Goal: Book appointment/travel/reservation

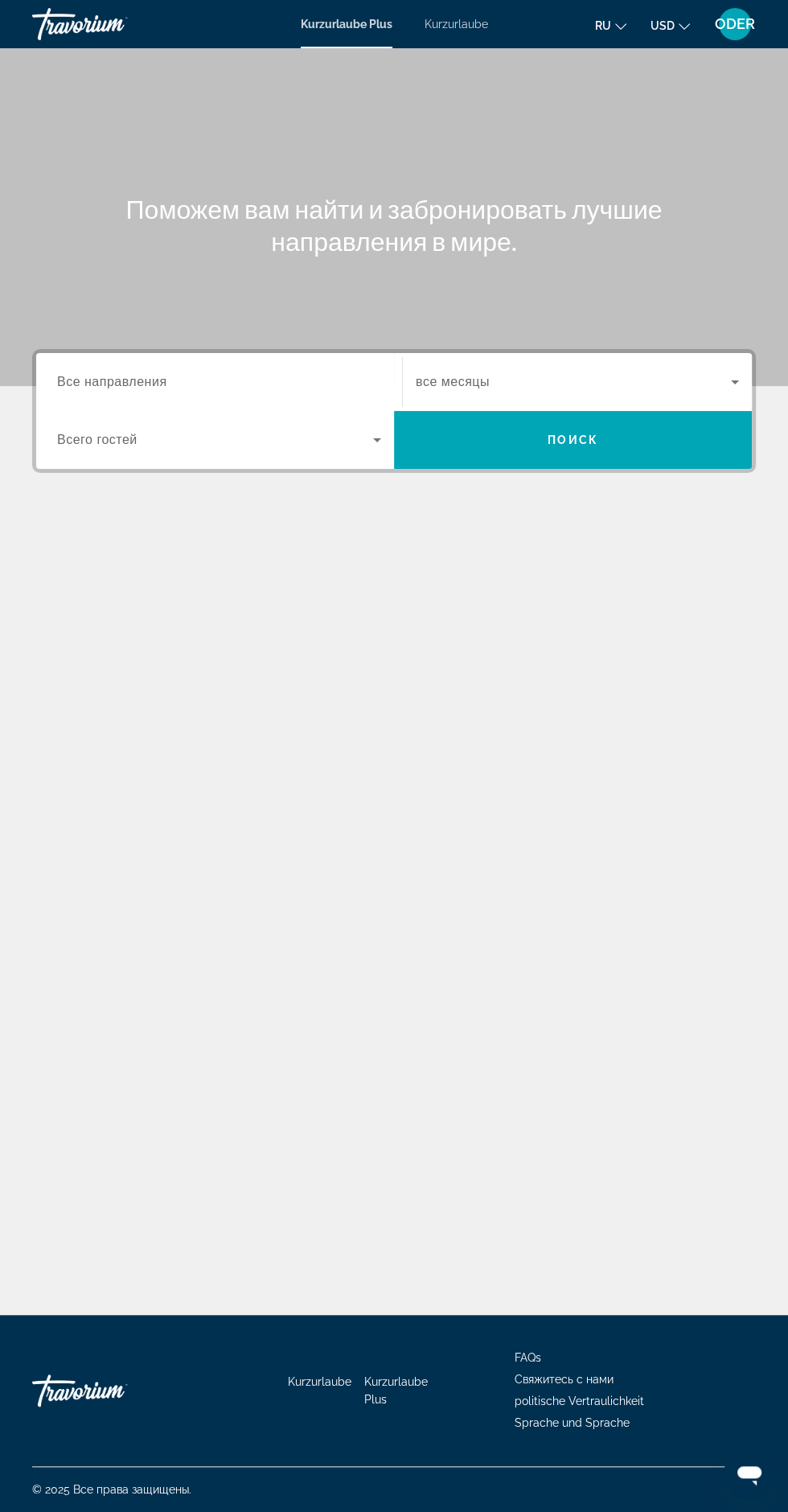
click at [247, 377] on input "Destination Все направления" at bounding box center [219, 383] width 324 height 19
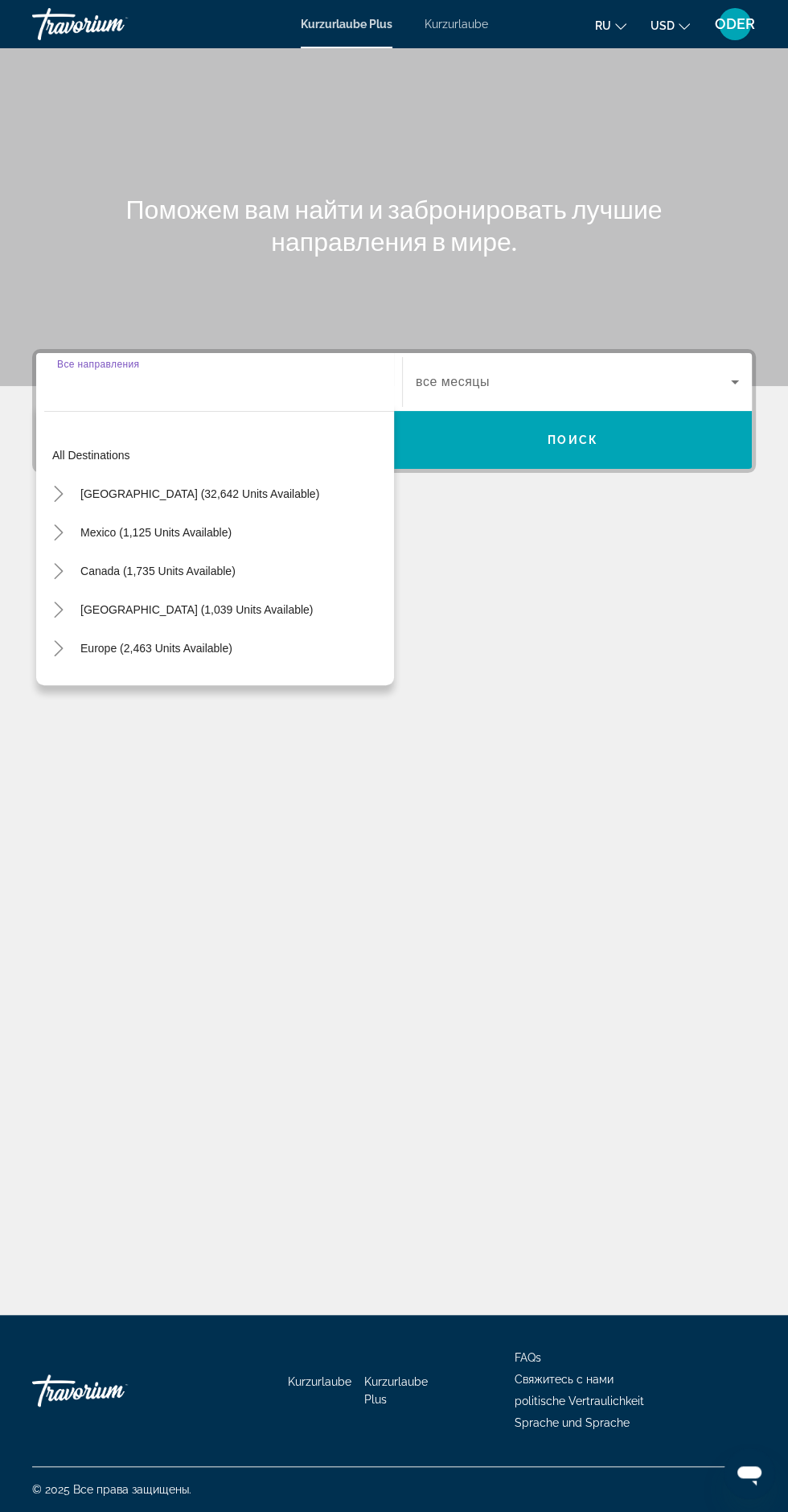
scroll to position [107, 0]
click at [206, 373] on input "Destination Все направления" at bounding box center [219, 383] width 324 height 19
click at [551, 373] on span "Such-Widget" at bounding box center [574, 382] width 316 height 19
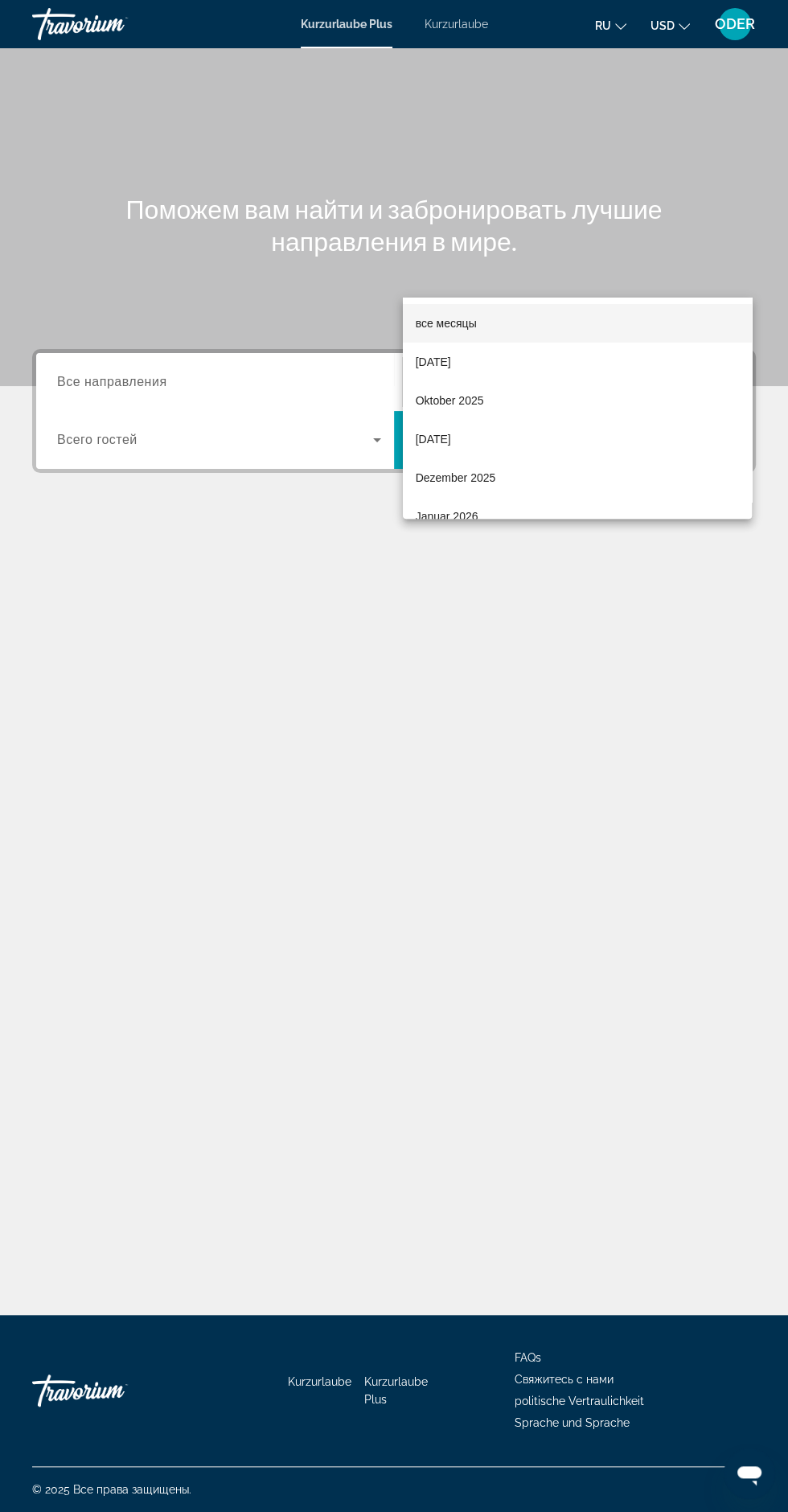
click at [511, 402] on mat-option "Oktober 2025" at bounding box center [577, 400] width 349 height 39
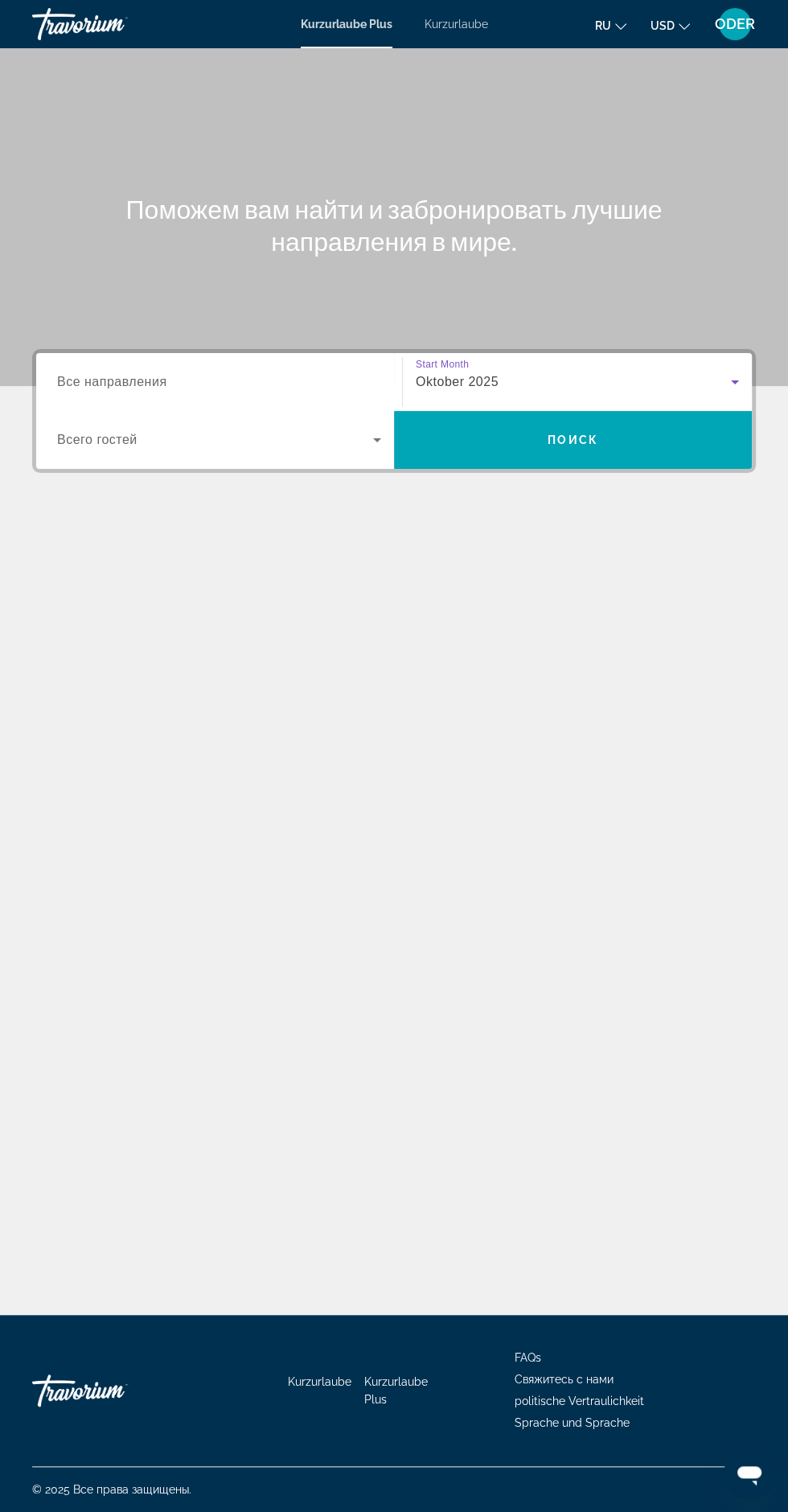
click at [264, 430] on span "Such-Widget" at bounding box center [215, 440] width 316 height 19
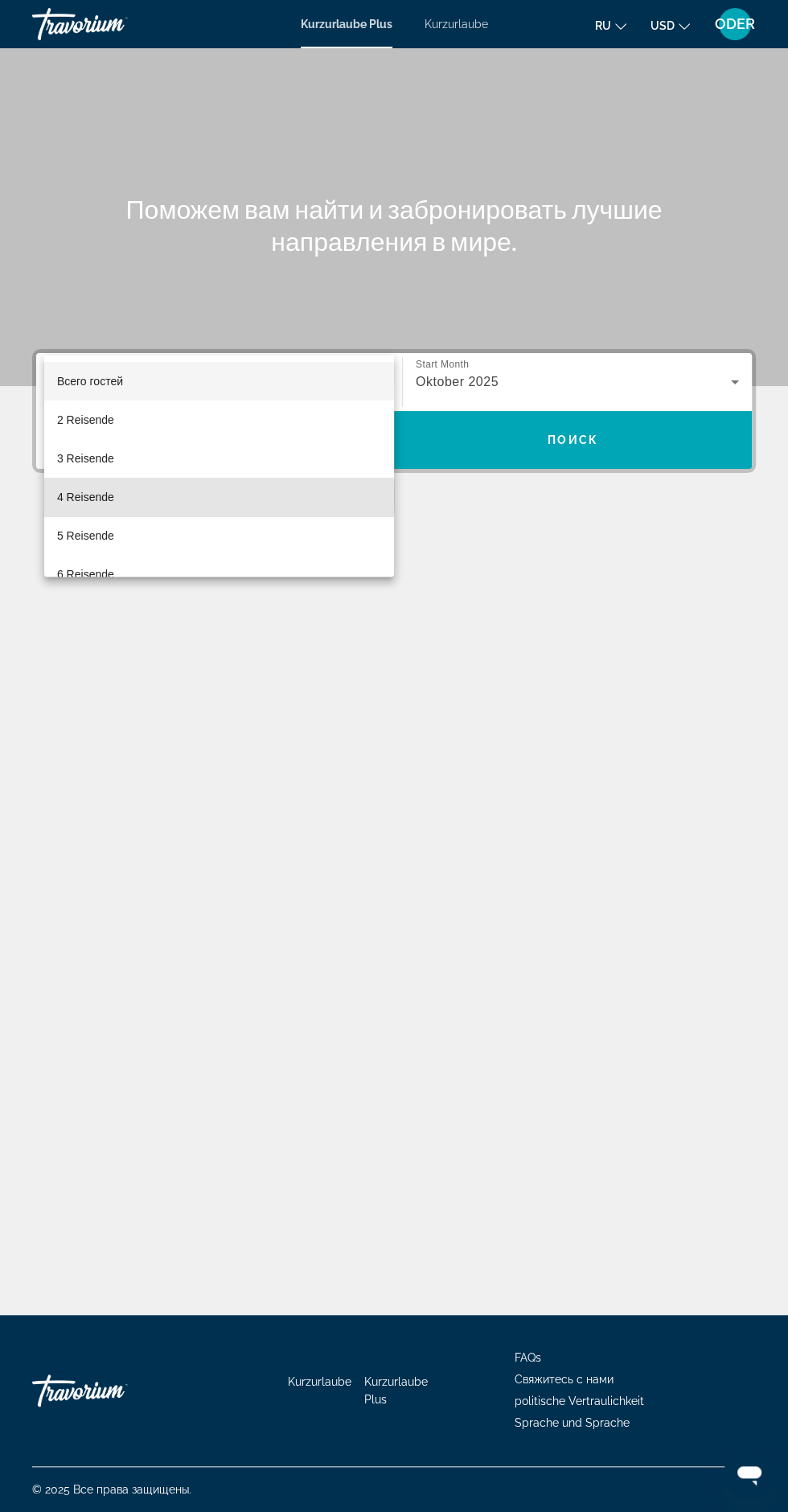
click at [141, 495] on mat-option "4 Reisende" at bounding box center [219, 497] width 350 height 39
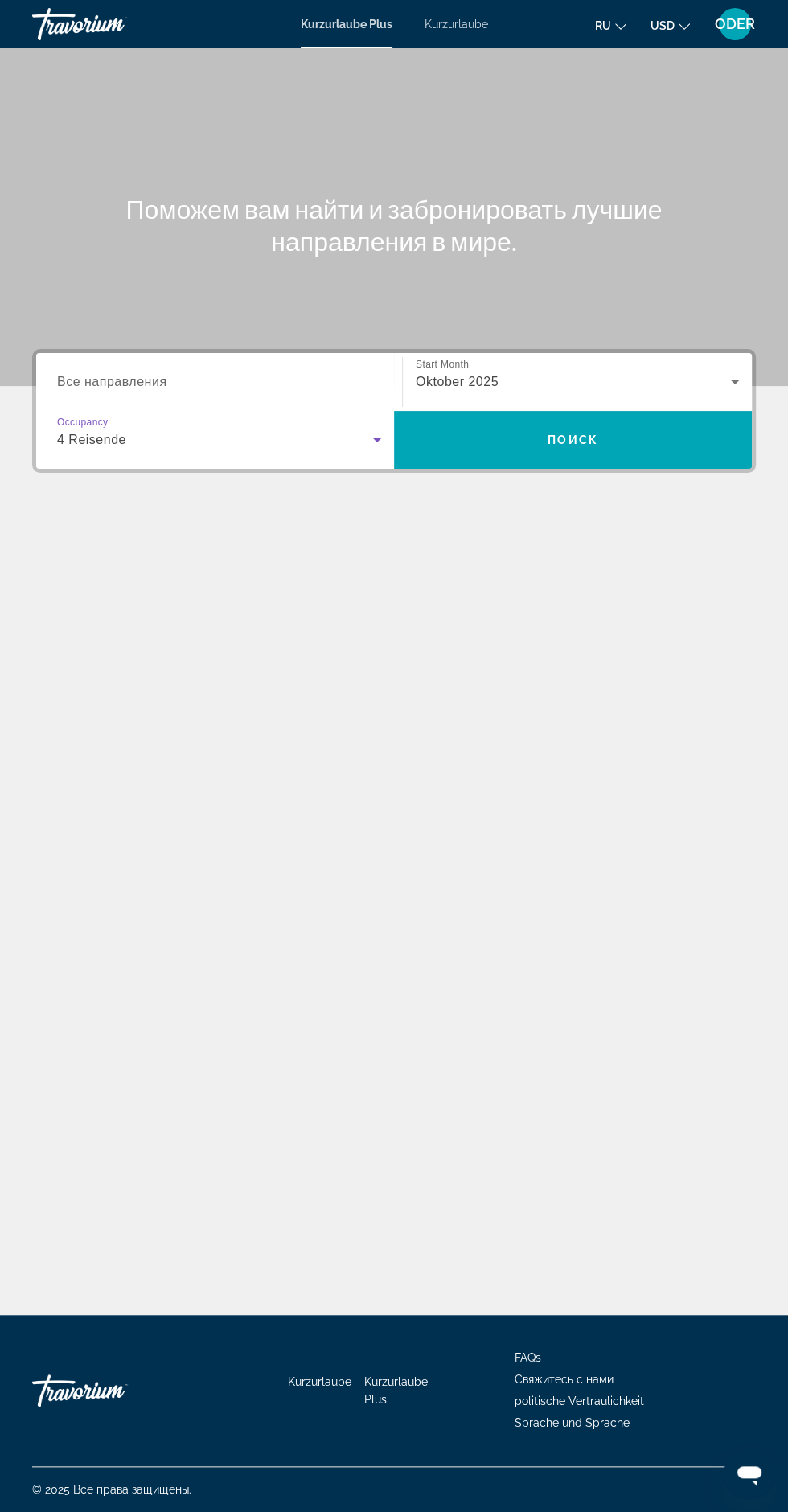
click at [203, 373] on input "Destination Все направления" at bounding box center [219, 383] width 324 height 19
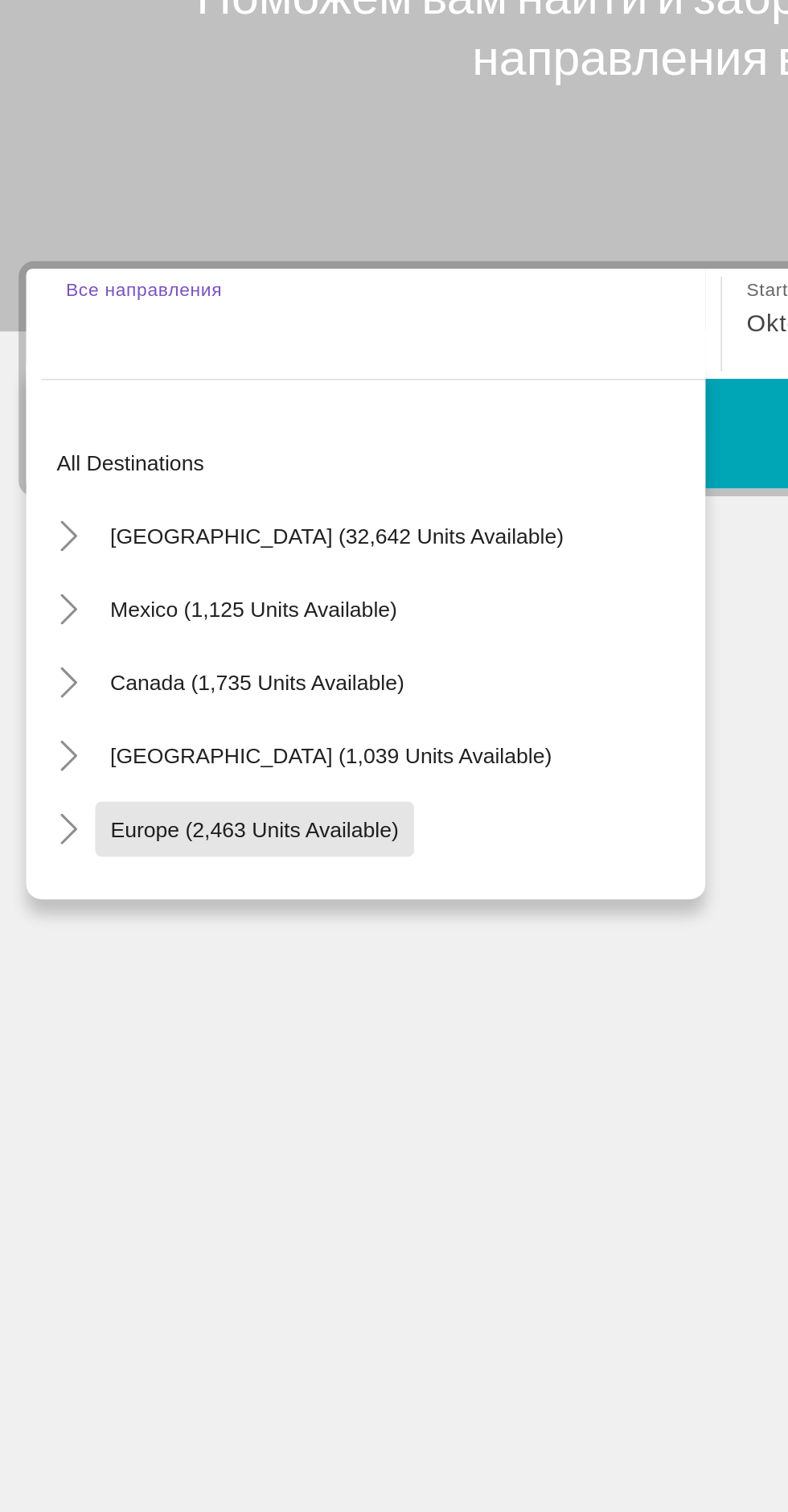
click at [207, 642] on span "Europe (2,463 units available)" at bounding box center [156, 648] width 152 height 13
type input "**********"
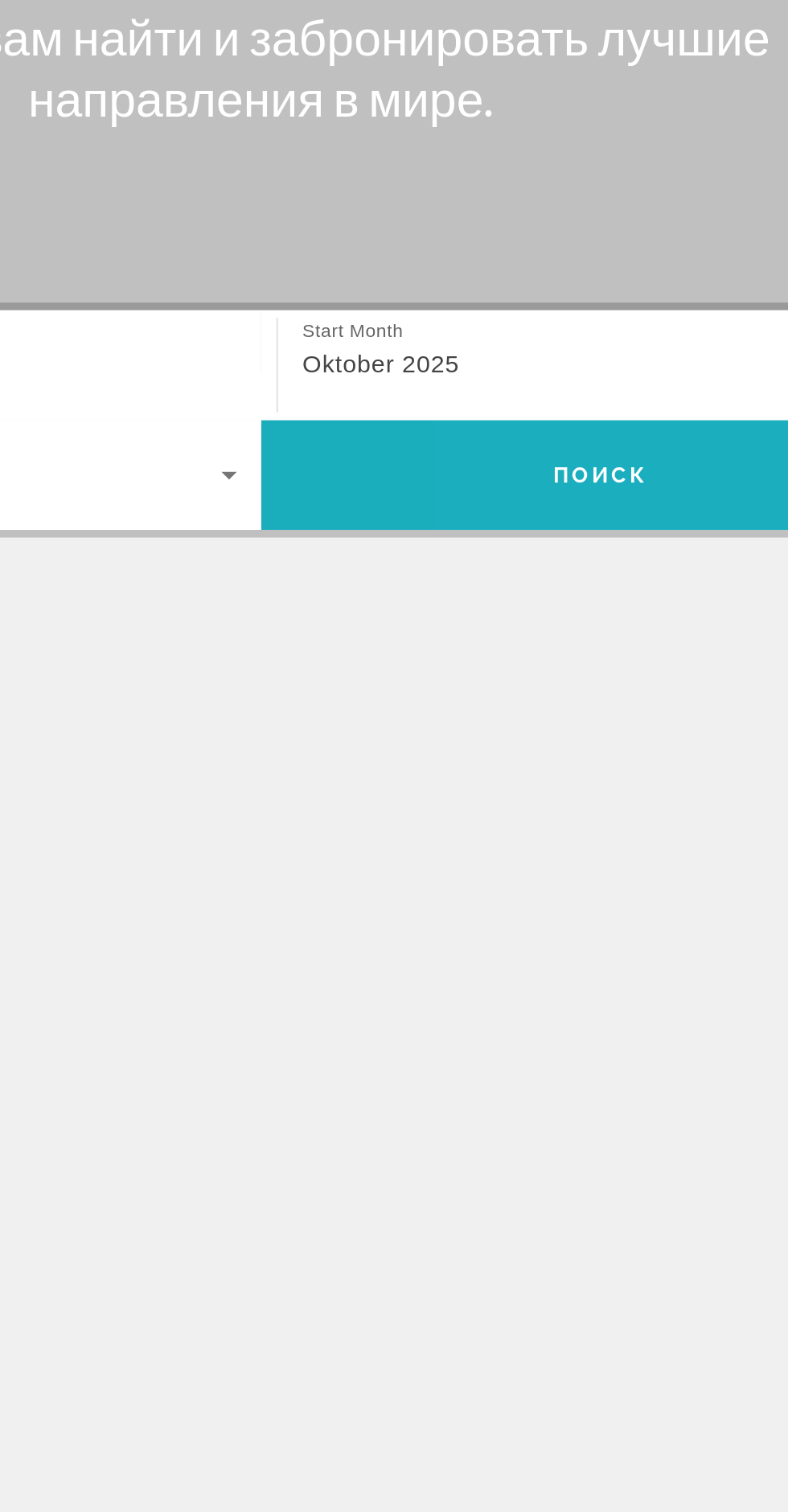
click at [566, 434] on span "Поиск" at bounding box center [573, 440] width 50 height 13
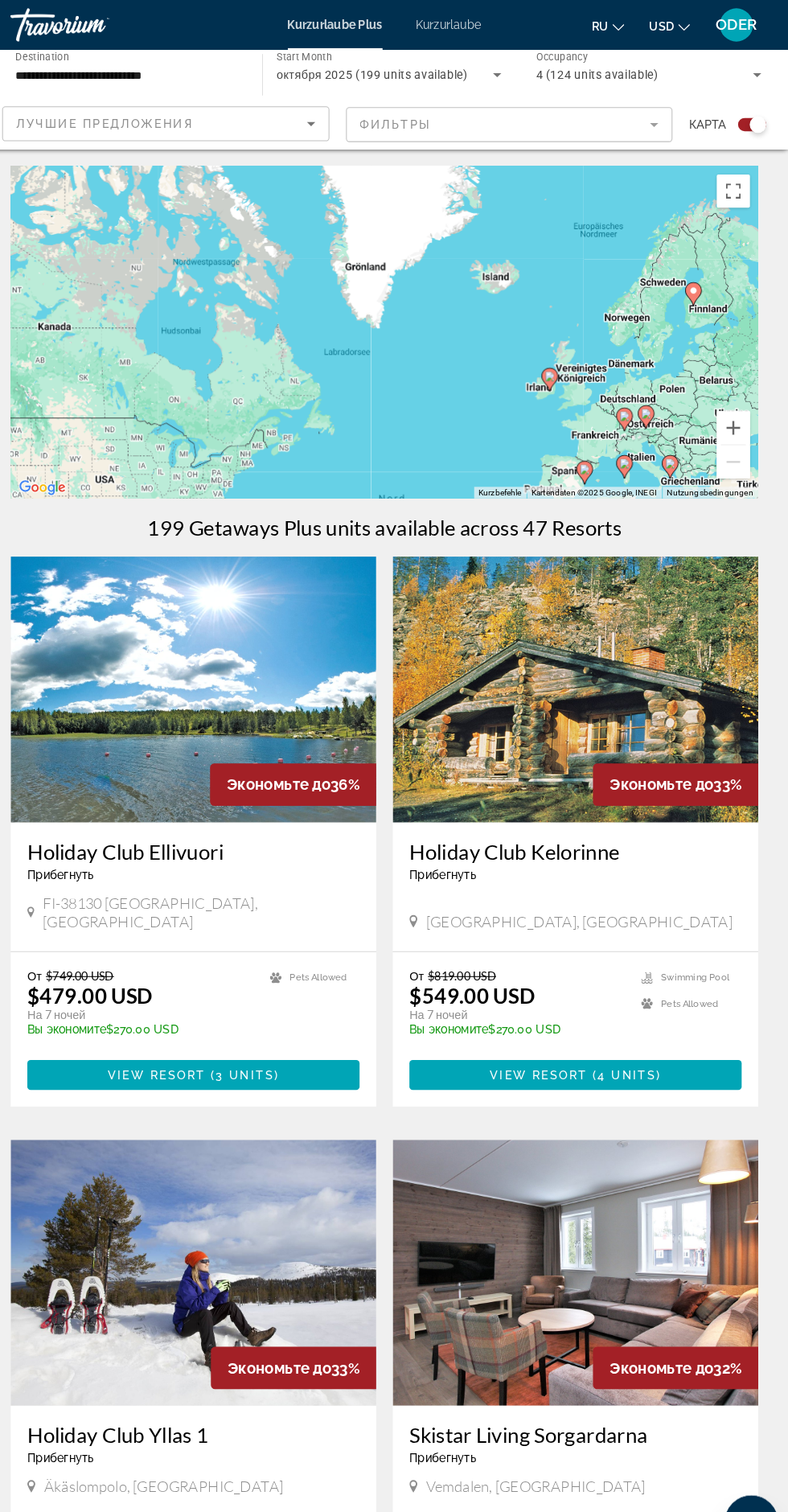
click at [267, 127] on div "Лучшие предложения" at bounding box center [178, 119] width 281 height 19
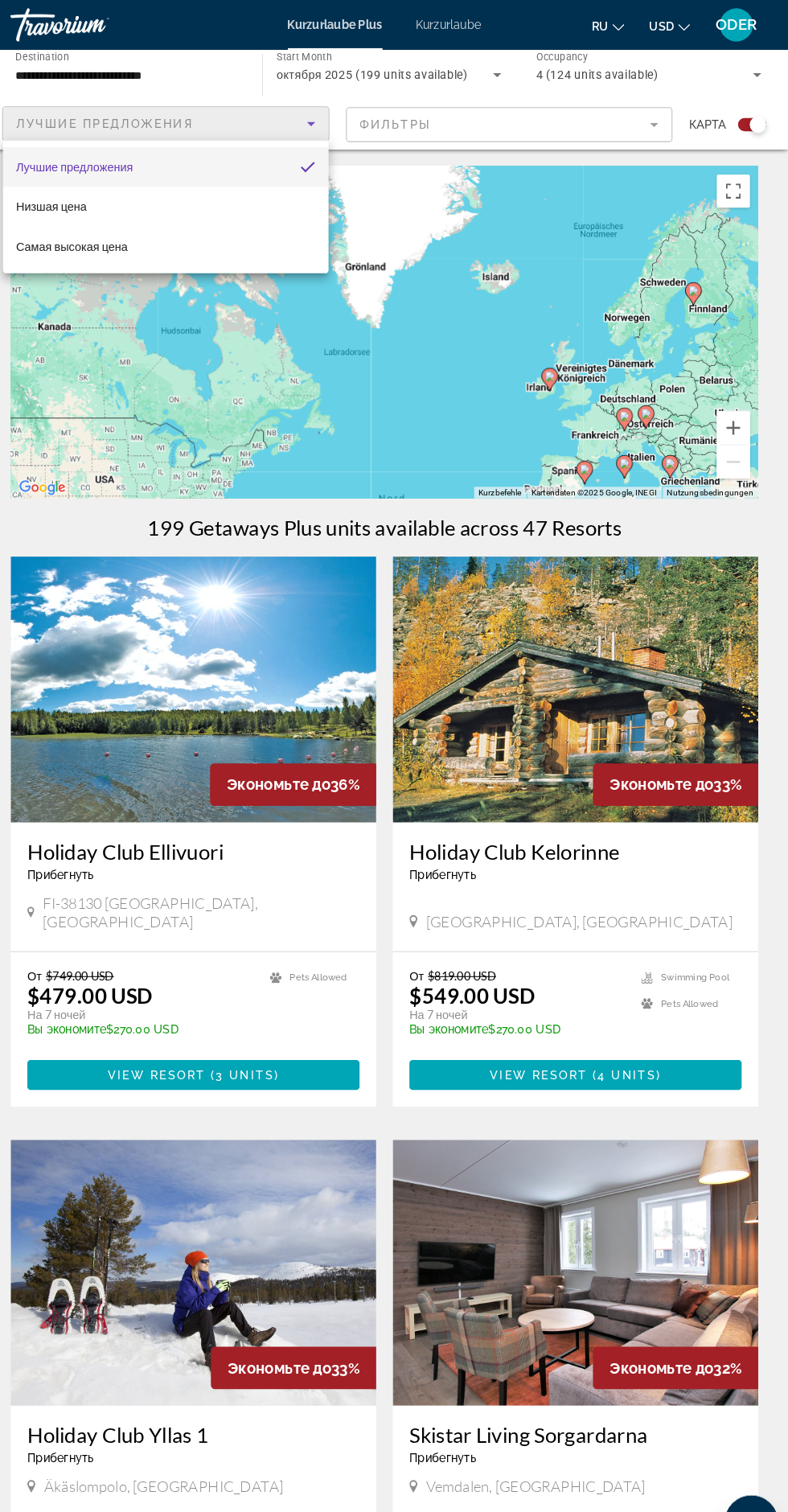
click at [282, 113] on div at bounding box center [394, 756] width 788 height 1512
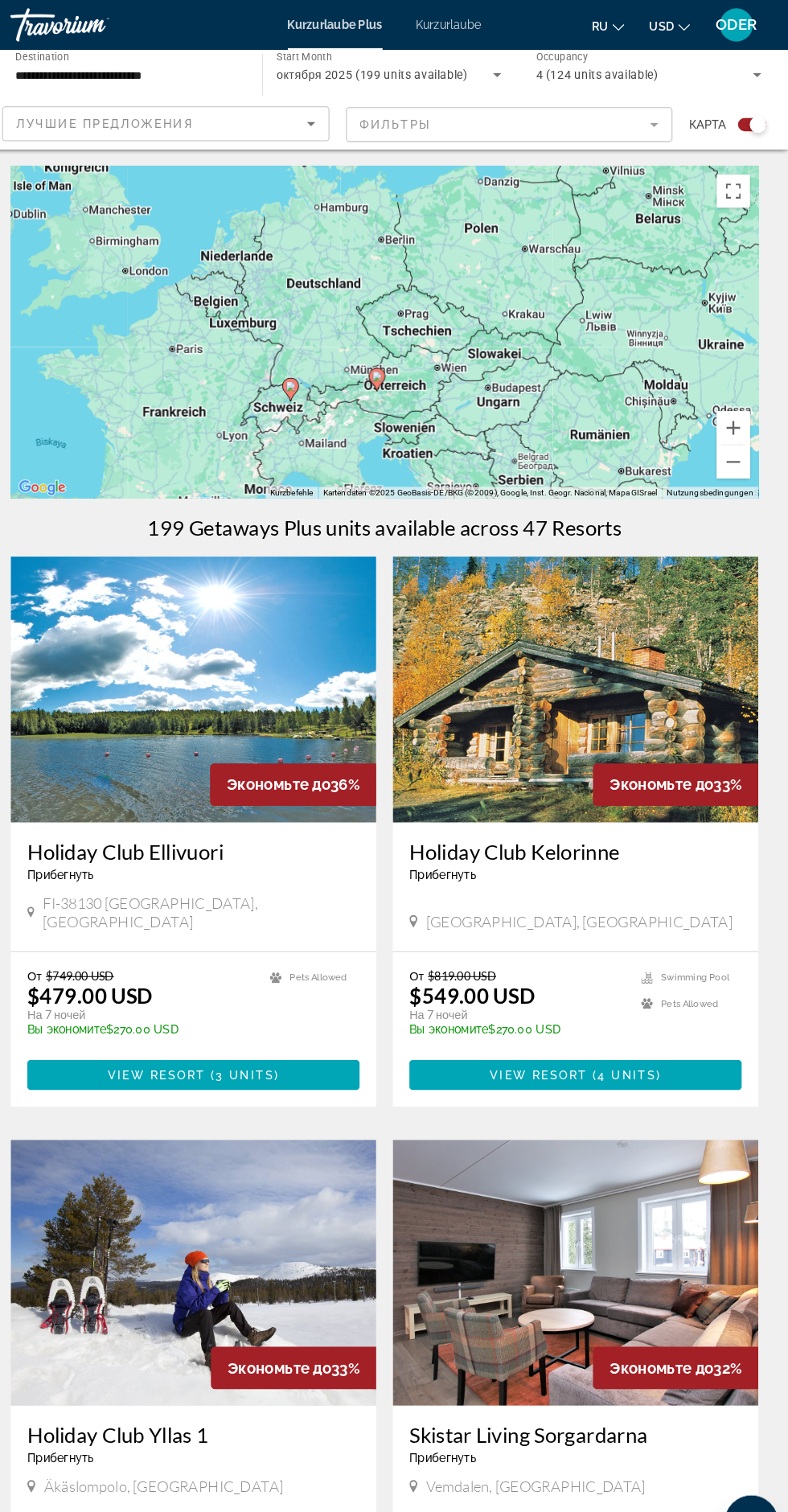
click at [341, 269] on div "Um den Modus zum Ziehen mit der Tastatur zu aktivieren, drückst du Alt + Eingab…" at bounding box center [394, 321] width 724 height 321
click at [344, 269] on div "Um den Modus zum Ziehen mit der Tastatur zu aktivieren, drückst du Alt + Eingab…" at bounding box center [394, 321] width 724 height 321
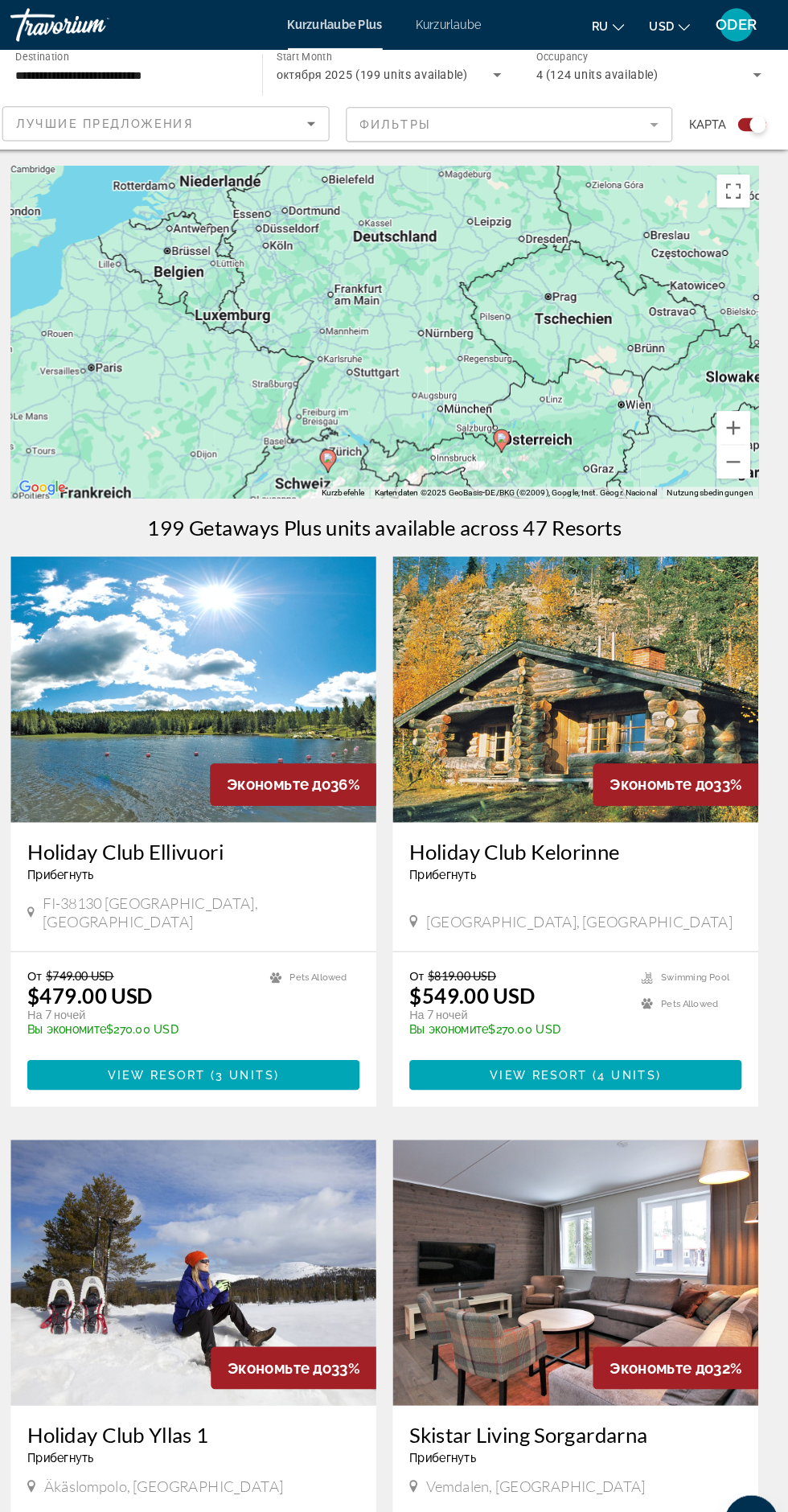
click at [483, 26] on font "Kurzurlaube" at bounding box center [457, 23] width 64 height 13
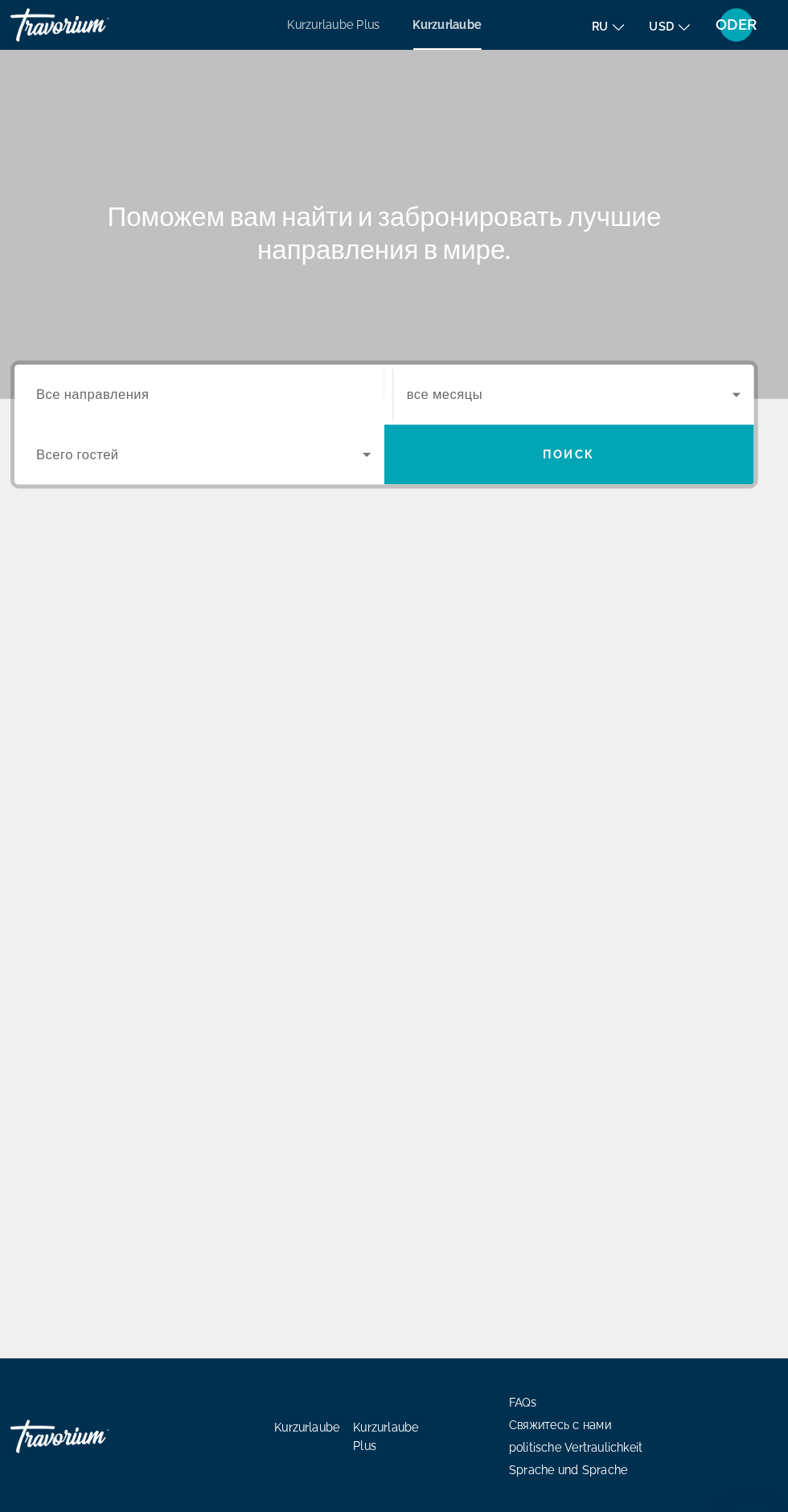
click at [588, 384] on span "Search widget" at bounding box center [574, 382] width 316 height 19
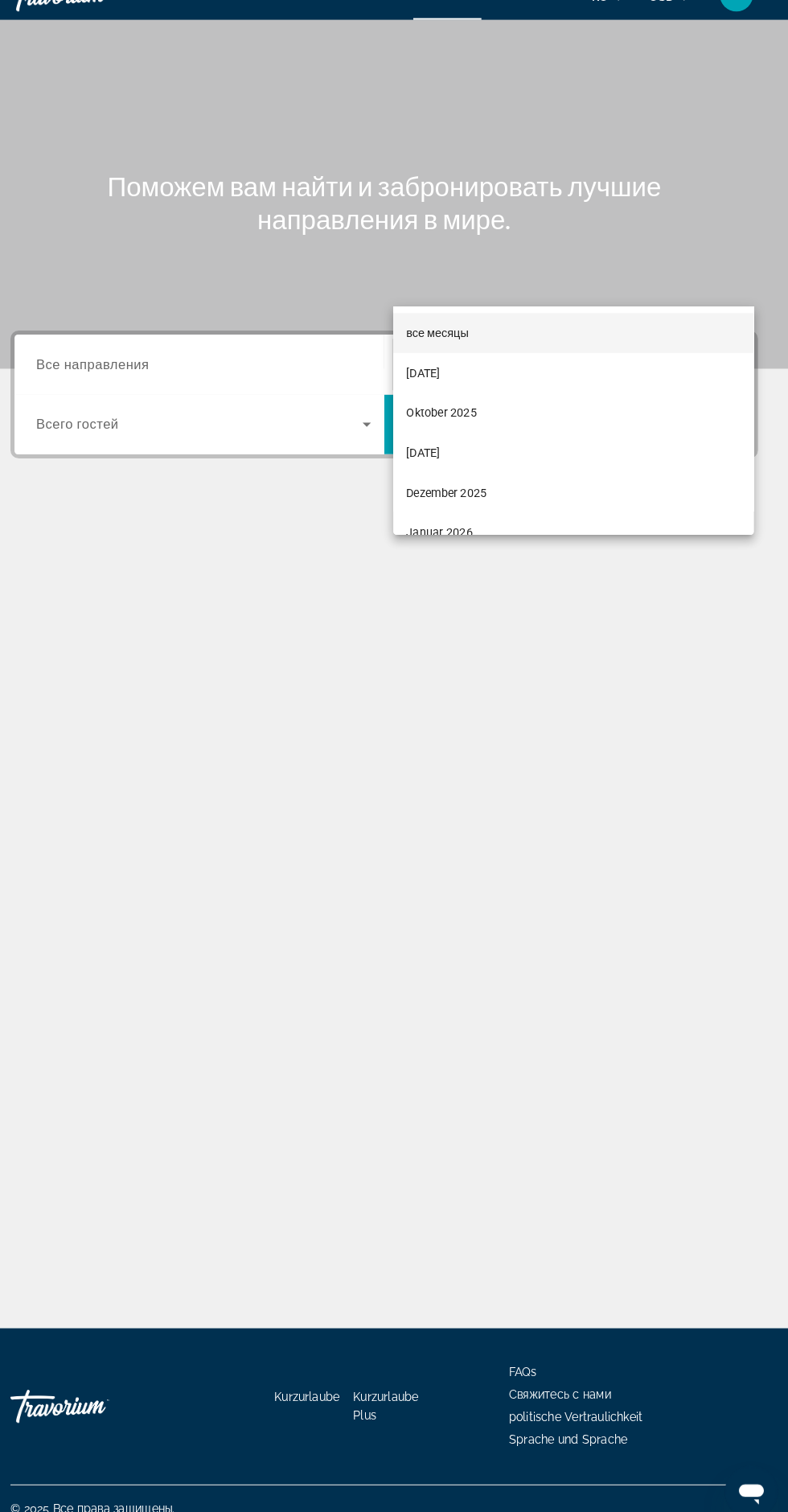
scroll to position [107, 0]
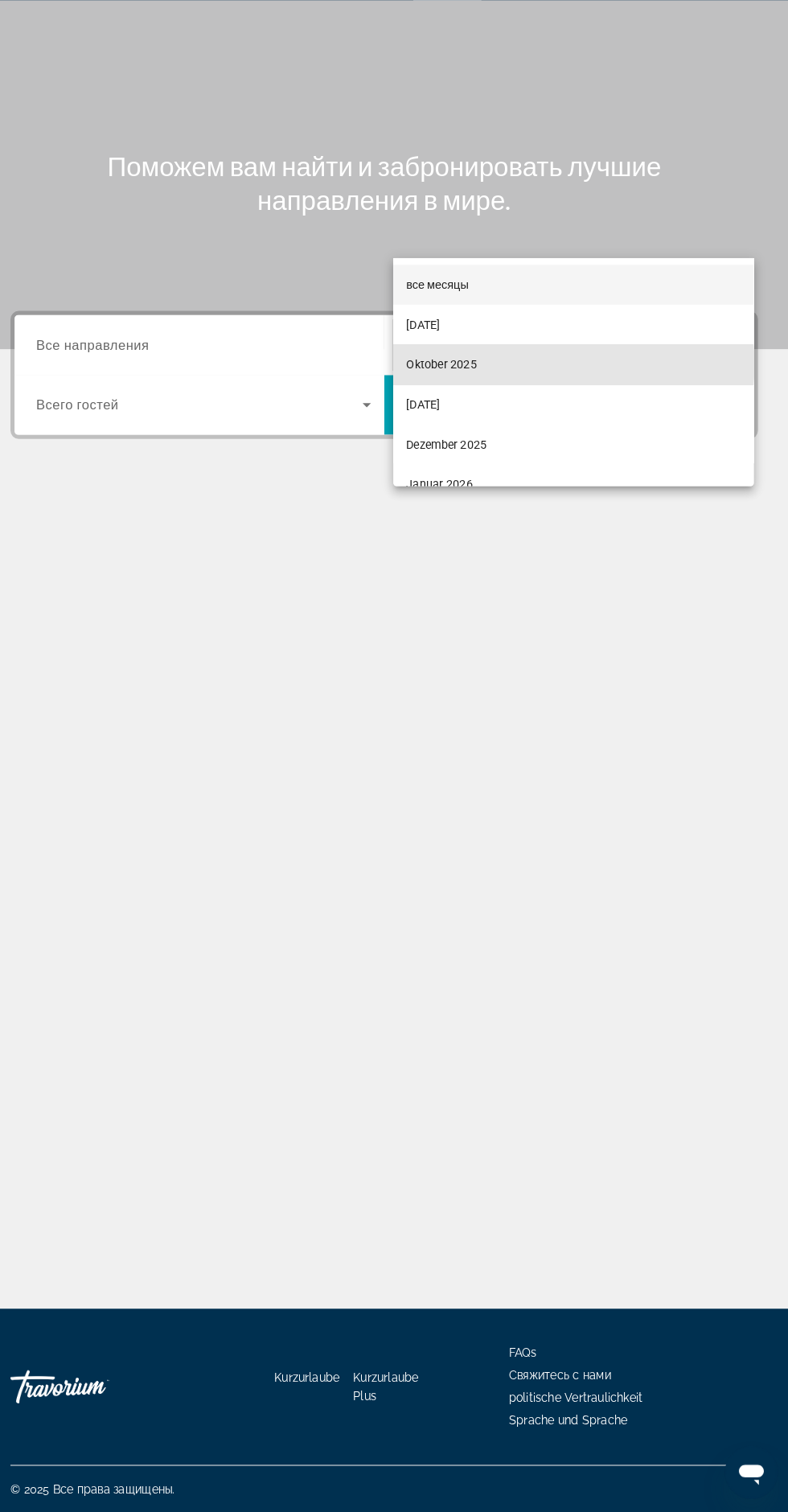
click at [527, 399] on mat-option "Oktober 2025" at bounding box center [577, 400] width 349 height 39
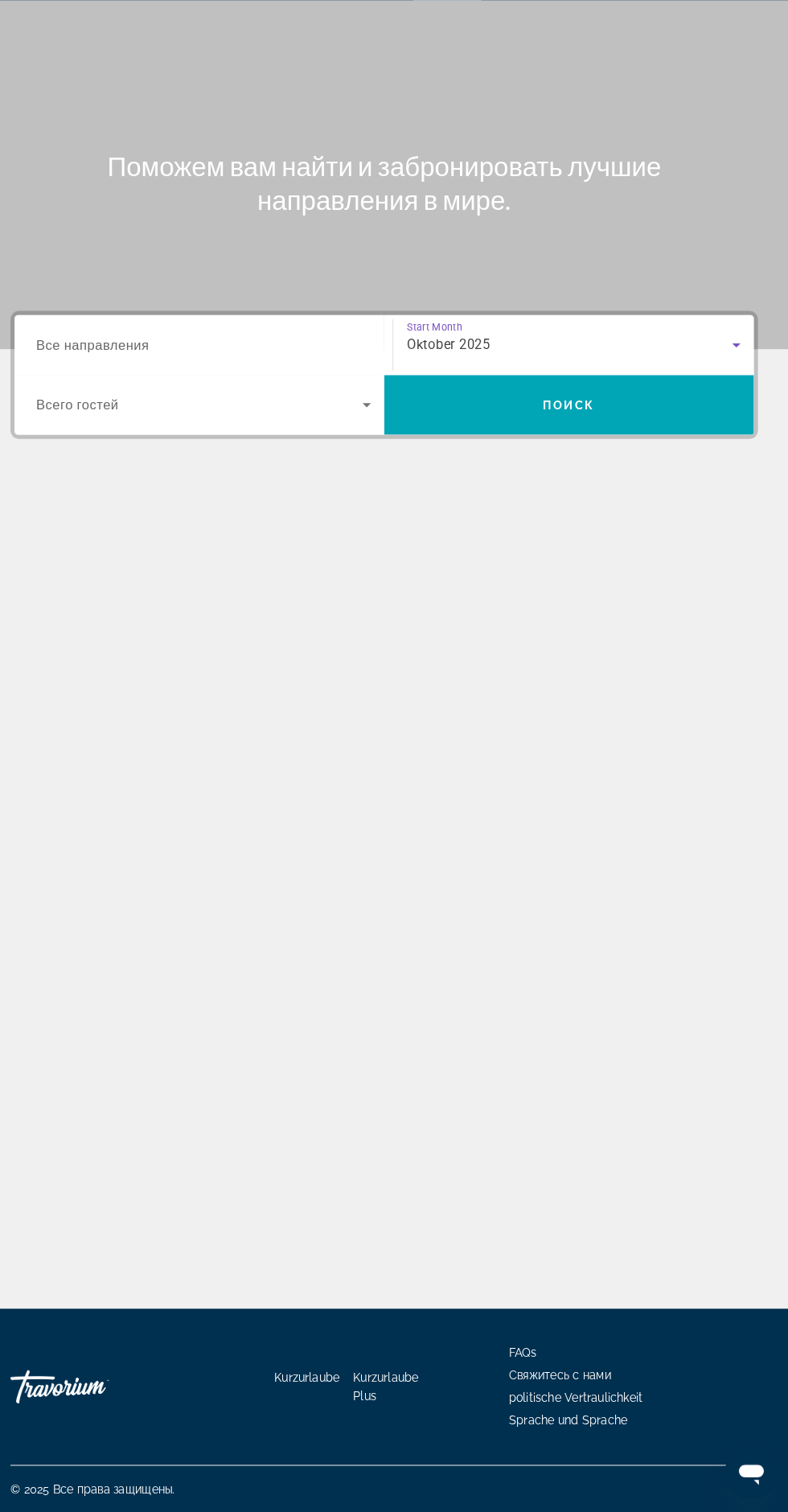
click at [330, 430] on span "Search widget" at bounding box center [215, 440] width 316 height 19
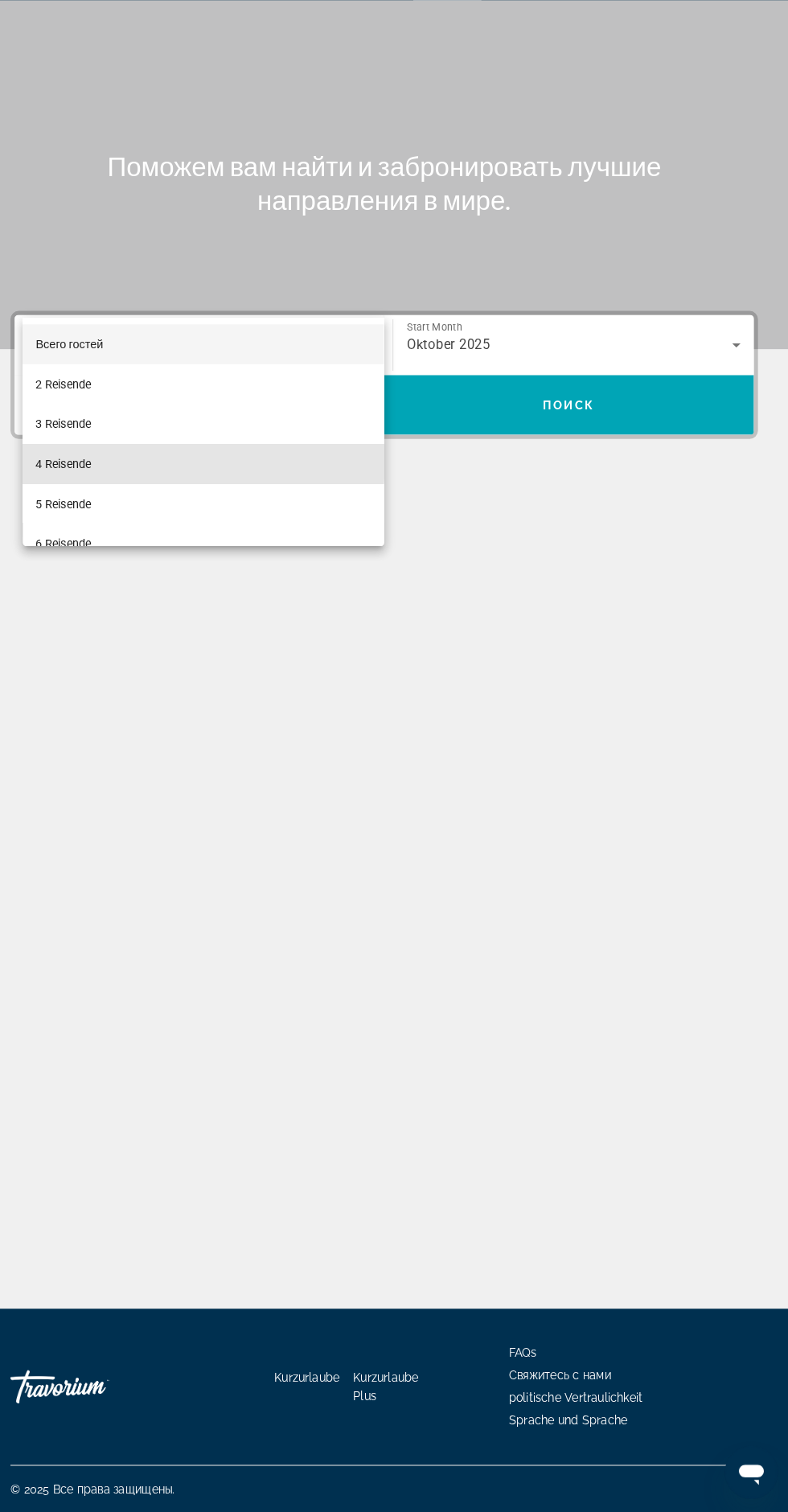
click at [135, 489] on mat-option "4 Reisende" at bounding box center [219, 497] width 350 height 39
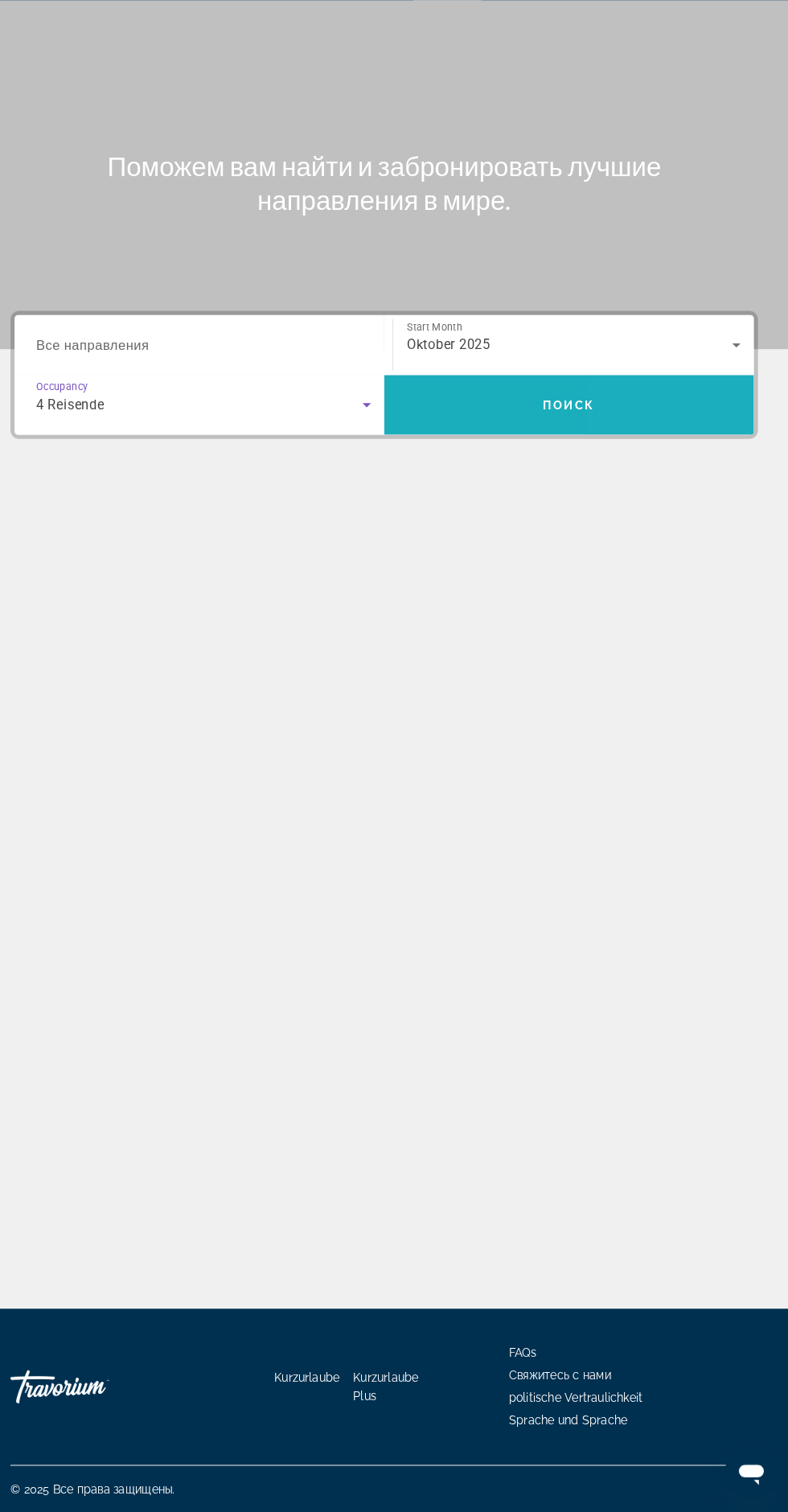
click at [682, 420] on span "Search widget" at bounding box center [573, 440] width 358 height 39
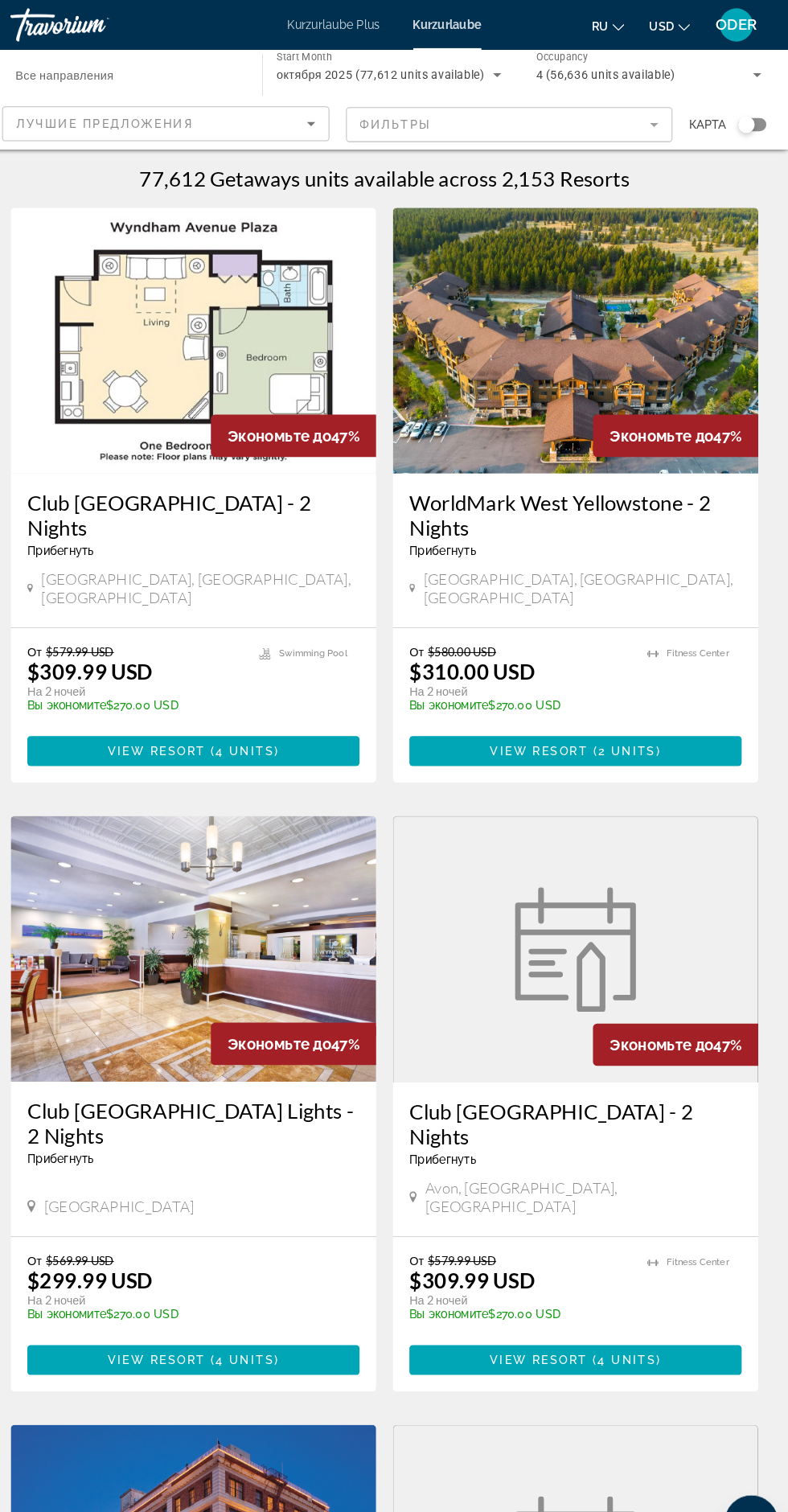
click at [618, 104] on mat-form-field "Фильтры" at bounding box center [516, 121] width 317 height 34
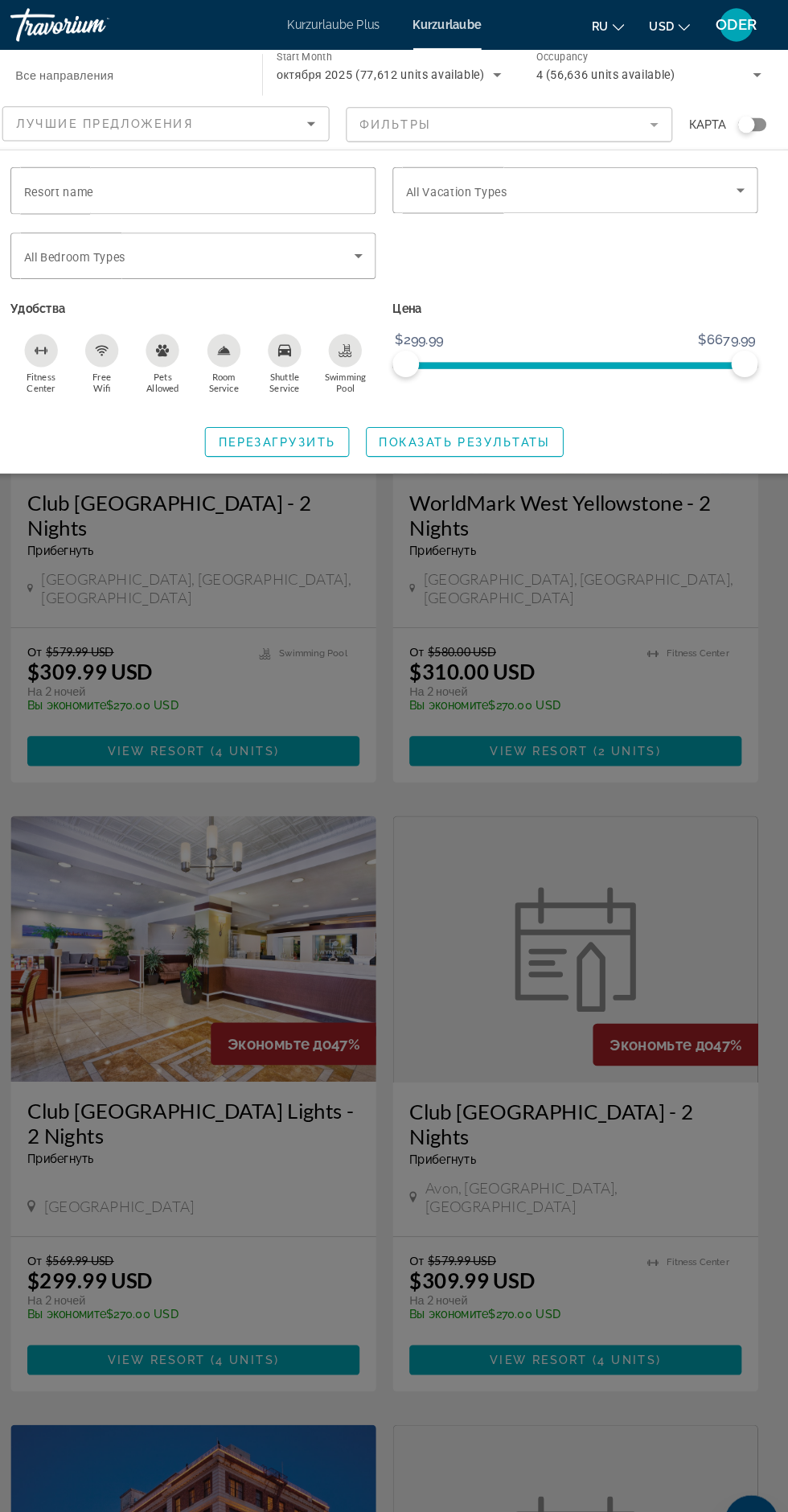
click at [634, 189] on span "Search widget" at bounding box center [575, 184] width 320 height 19
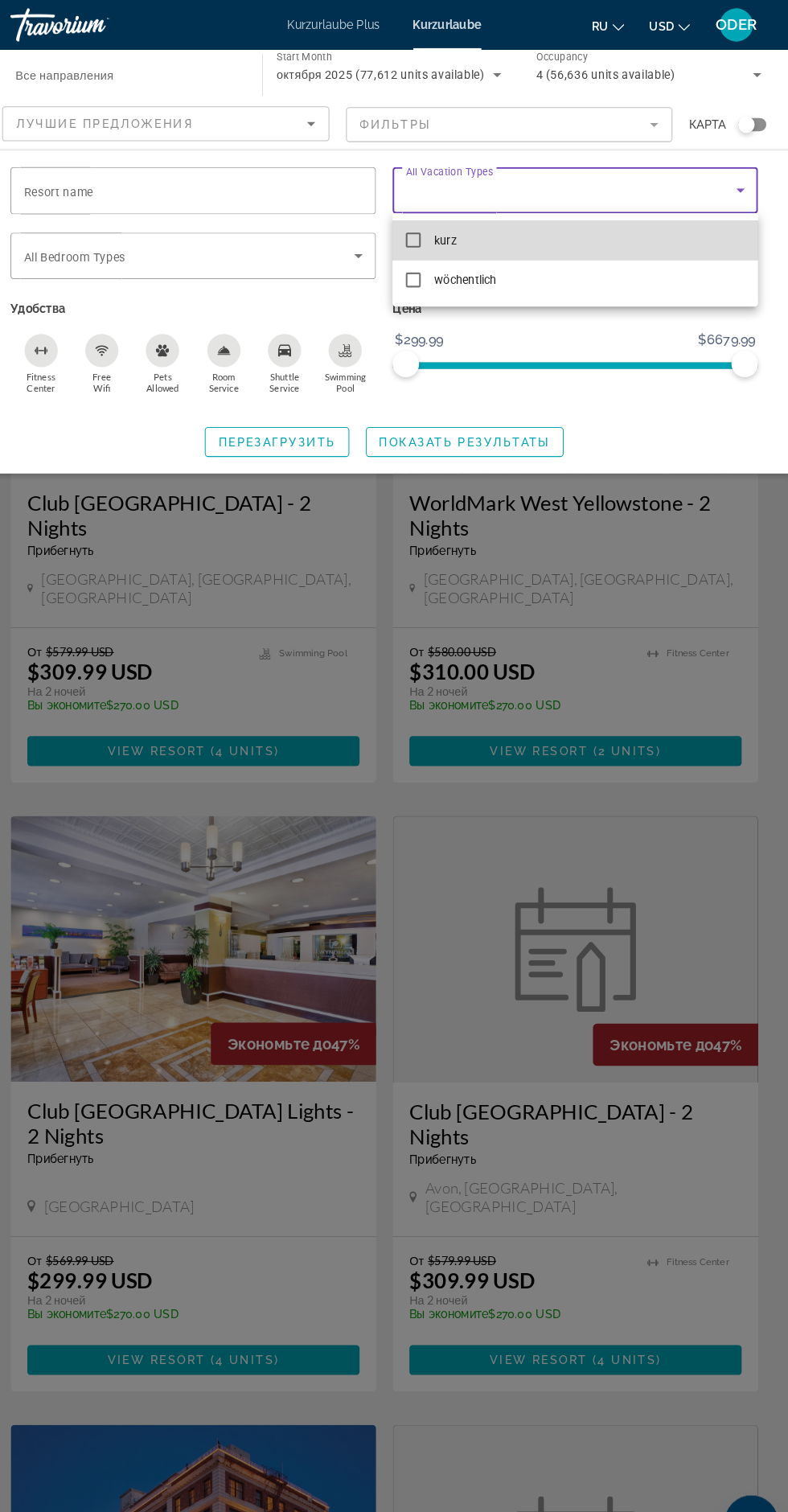
click at [423, 232] on mat-pseudo-checkbox at bounding box center [422, 232] width 14 height 14
click at [258, 179] on div at bounding box center [394, 756] width 788 height 1512
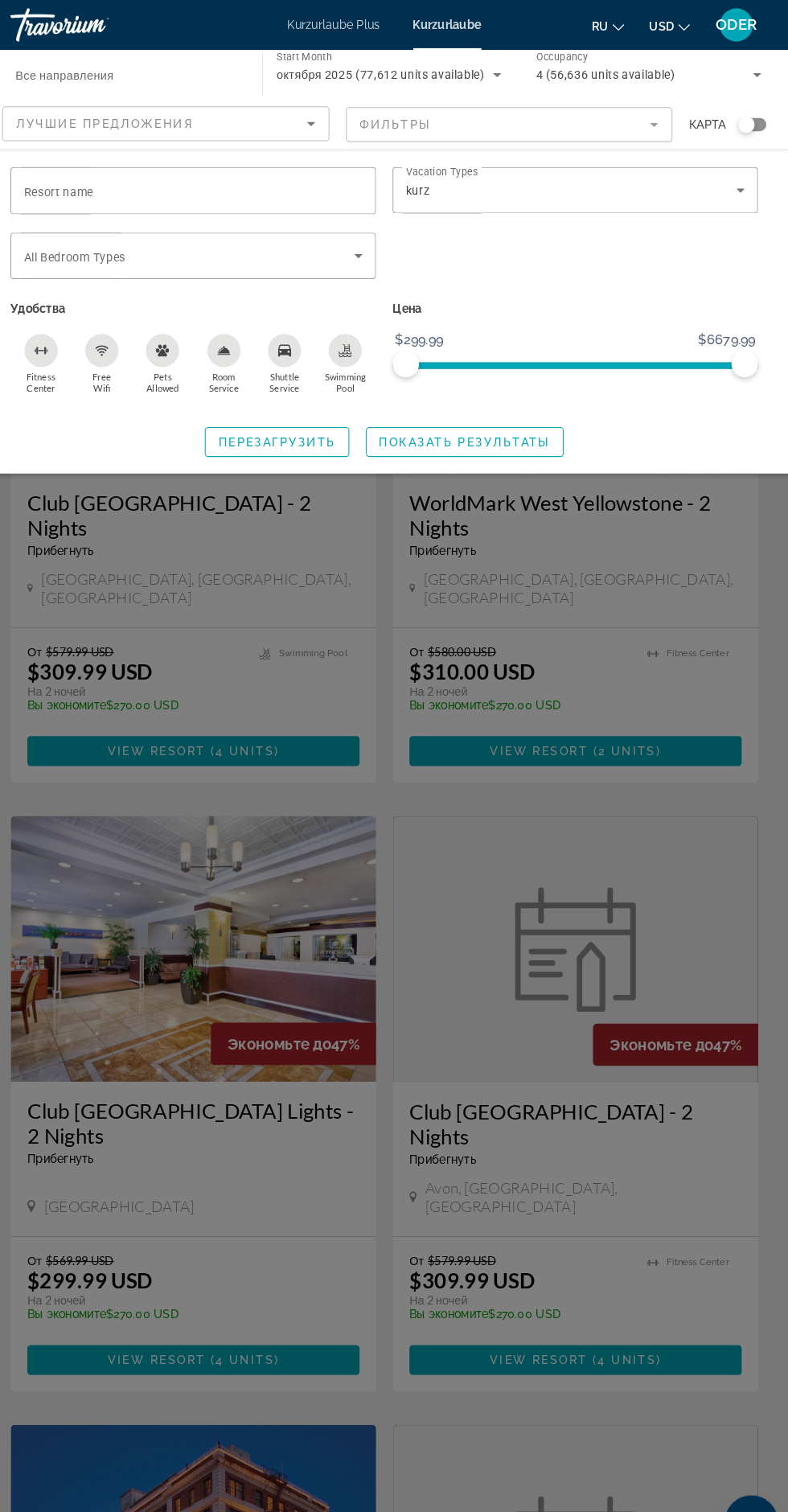
click at [193, 183] on input "Resort name" at bounding box center [209, 185] width 328 height 19
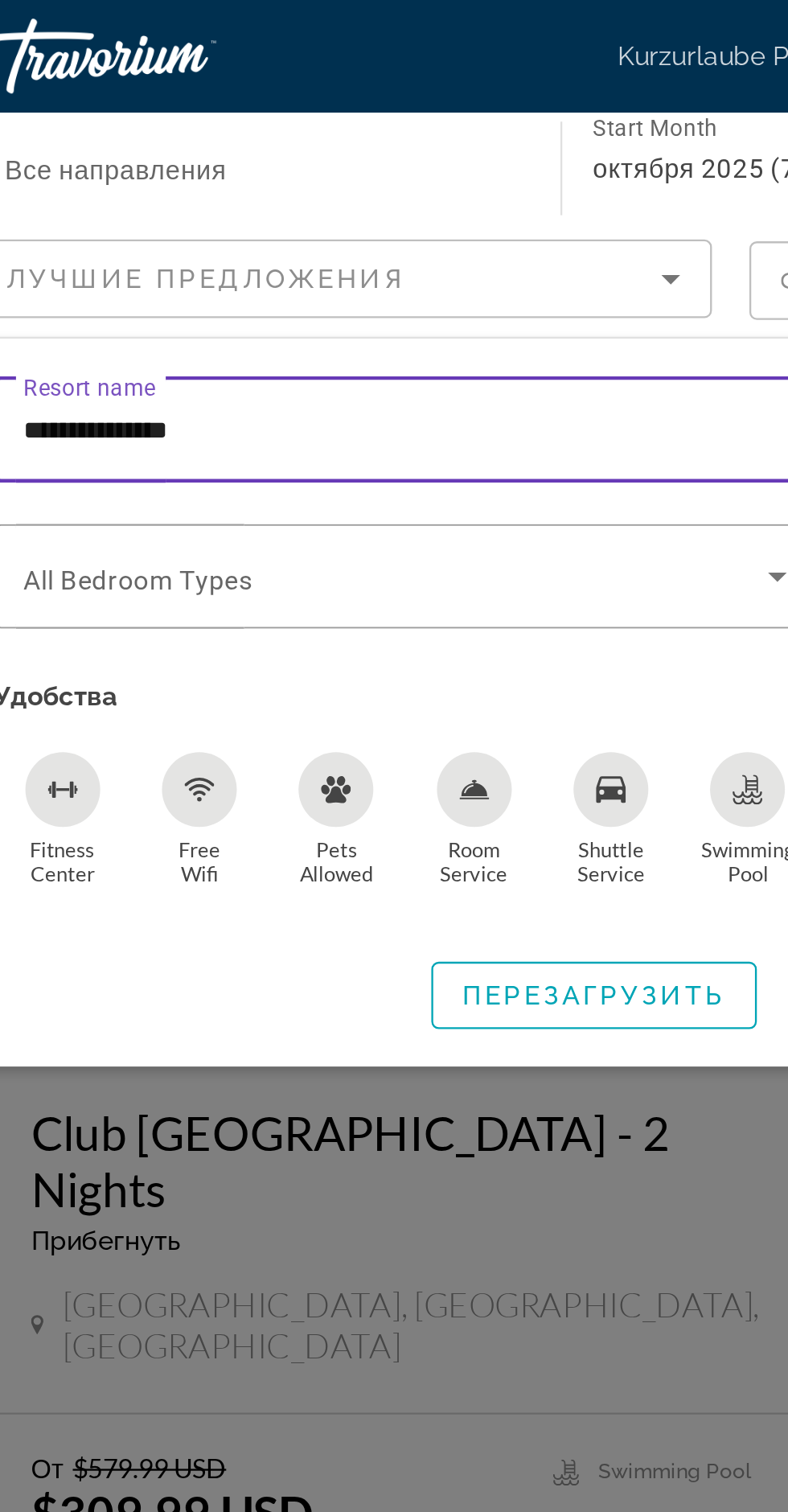
type input "**********"
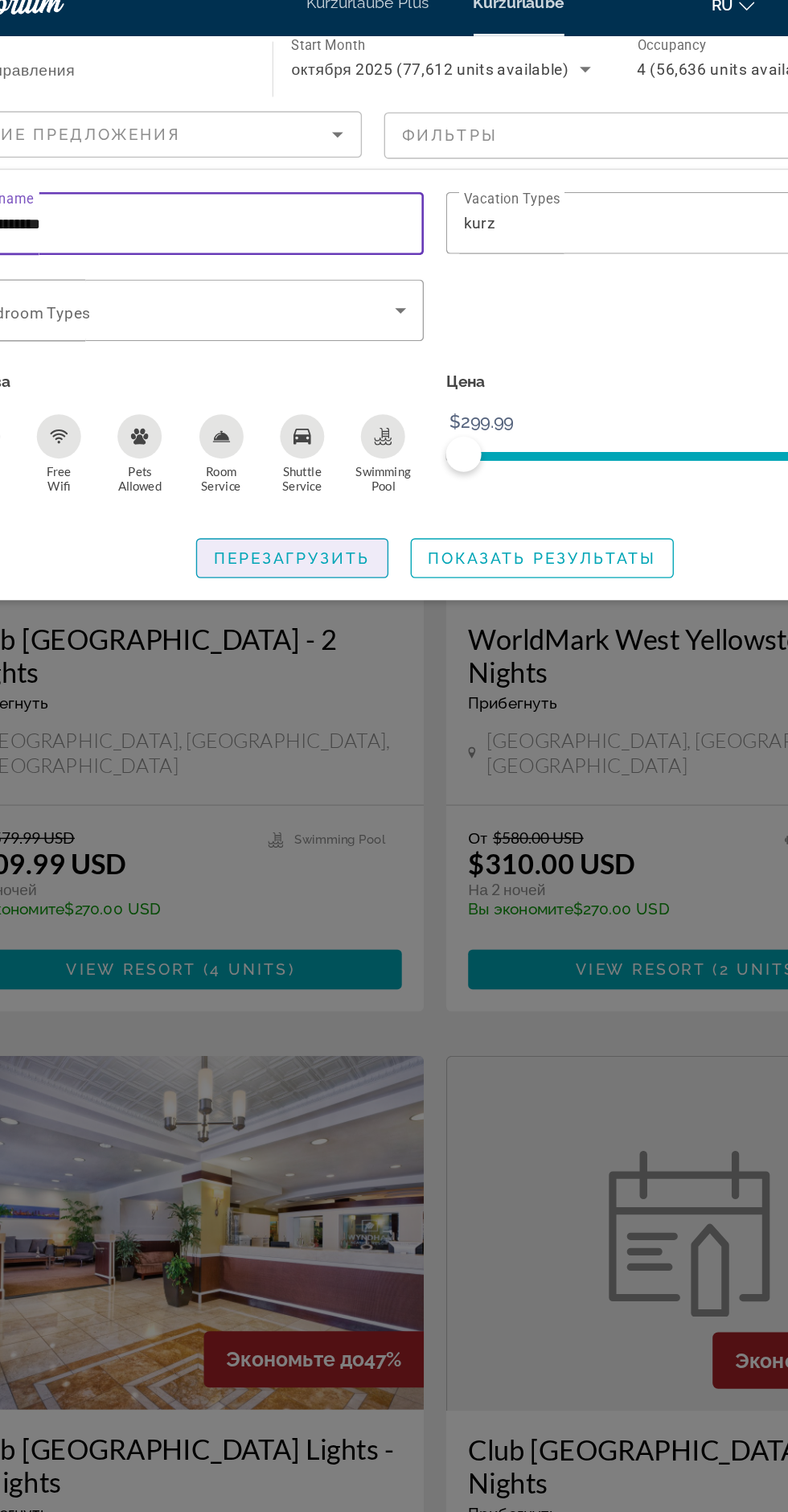
click at [337, 424] on span "Перезагрузить" at bounding box center [290, 427] width 113 height 13
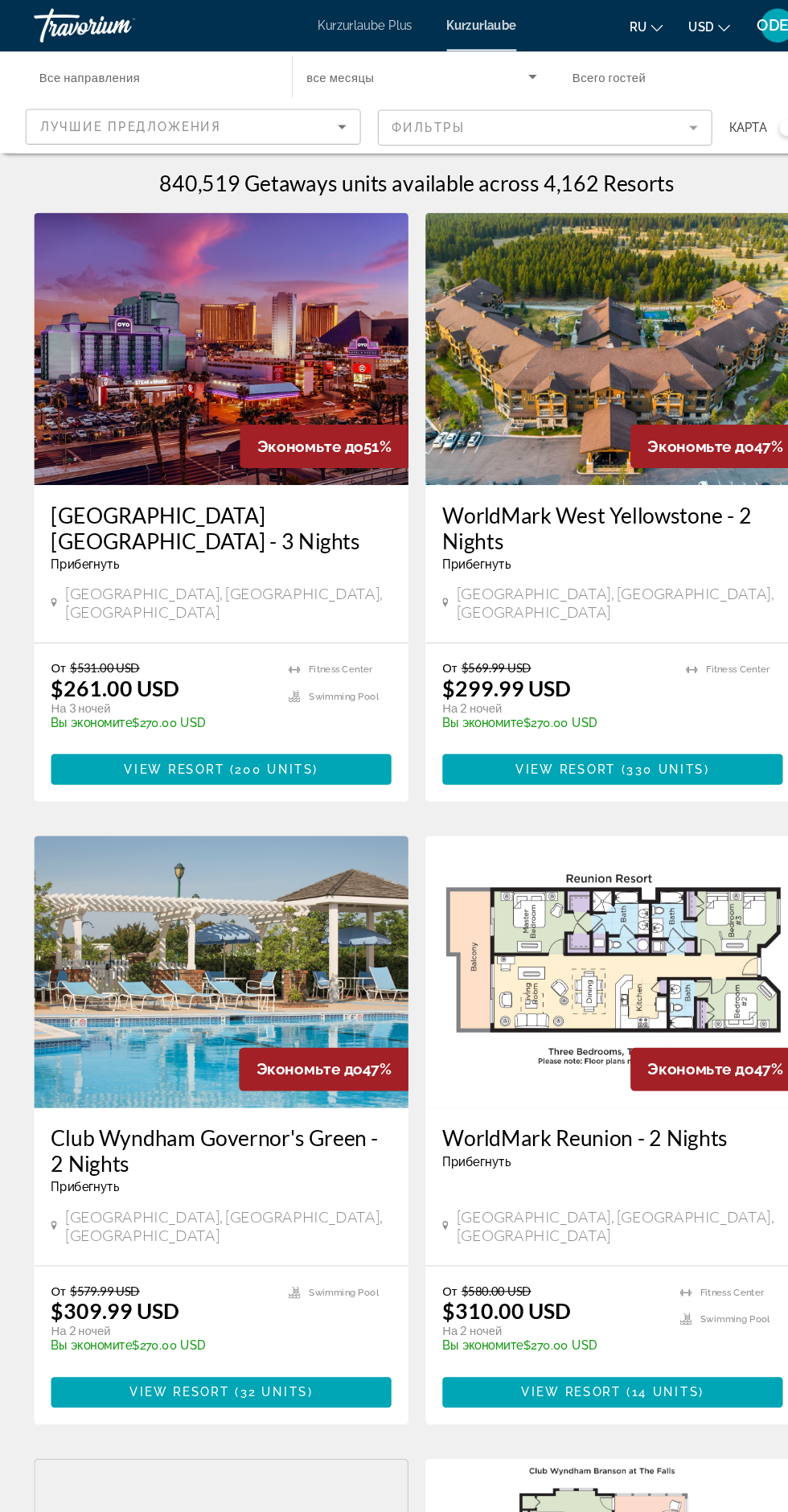
click at [112, 75] on span "Все направления" at bounding box center [85, 73] width 96 height 13
click at [112, 75] on input "Destination Все направления" at bounding box center [146, 73] width 218 height 19
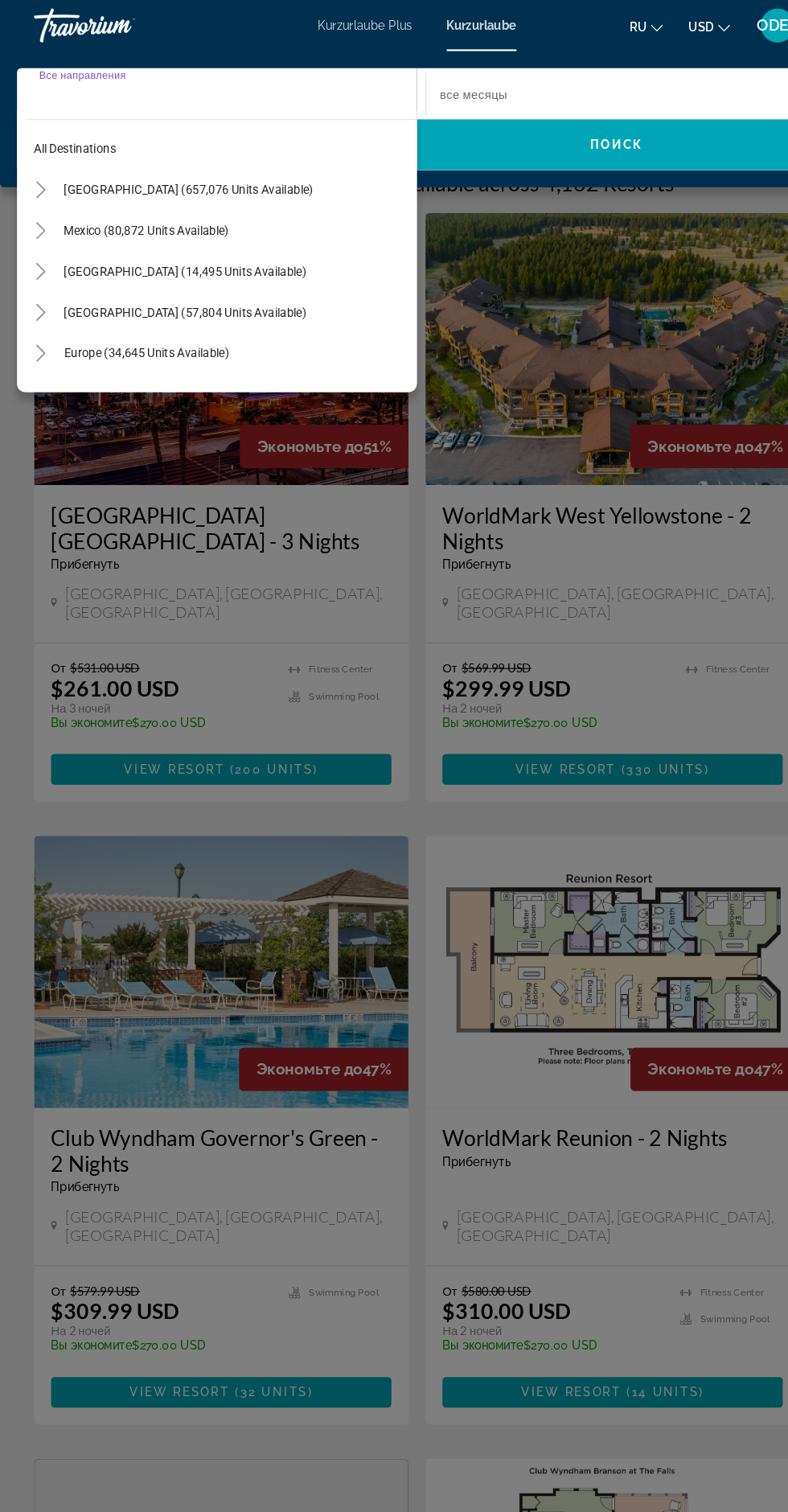
click at [195, 332] on span "Europe (34,645 units available)" at bounding box center [138, 333] width 156 height 13
type input "**********"
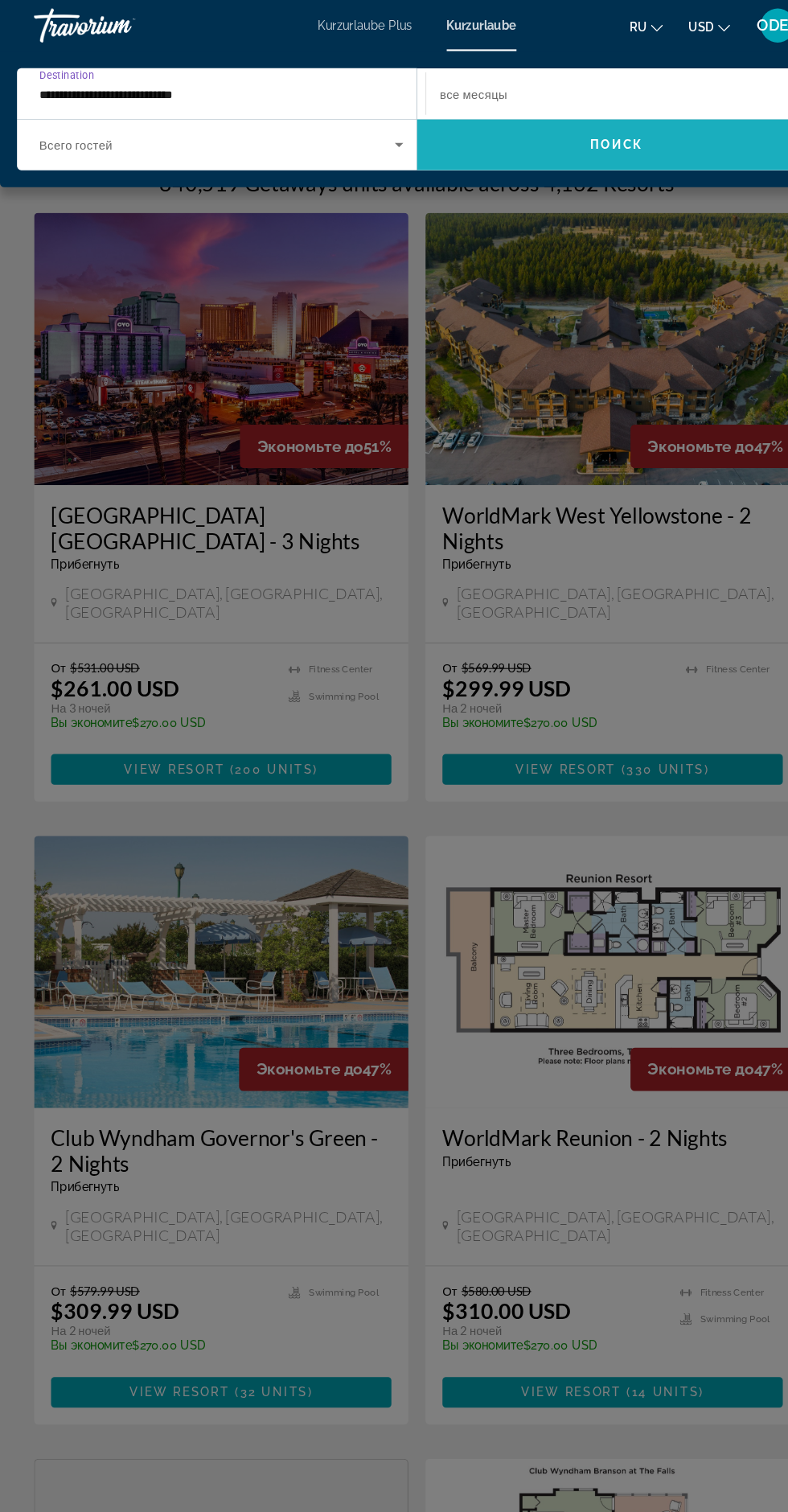
click at [649, 131] on span "Search widget" at bounding box center [583, 137] width 378 height 39
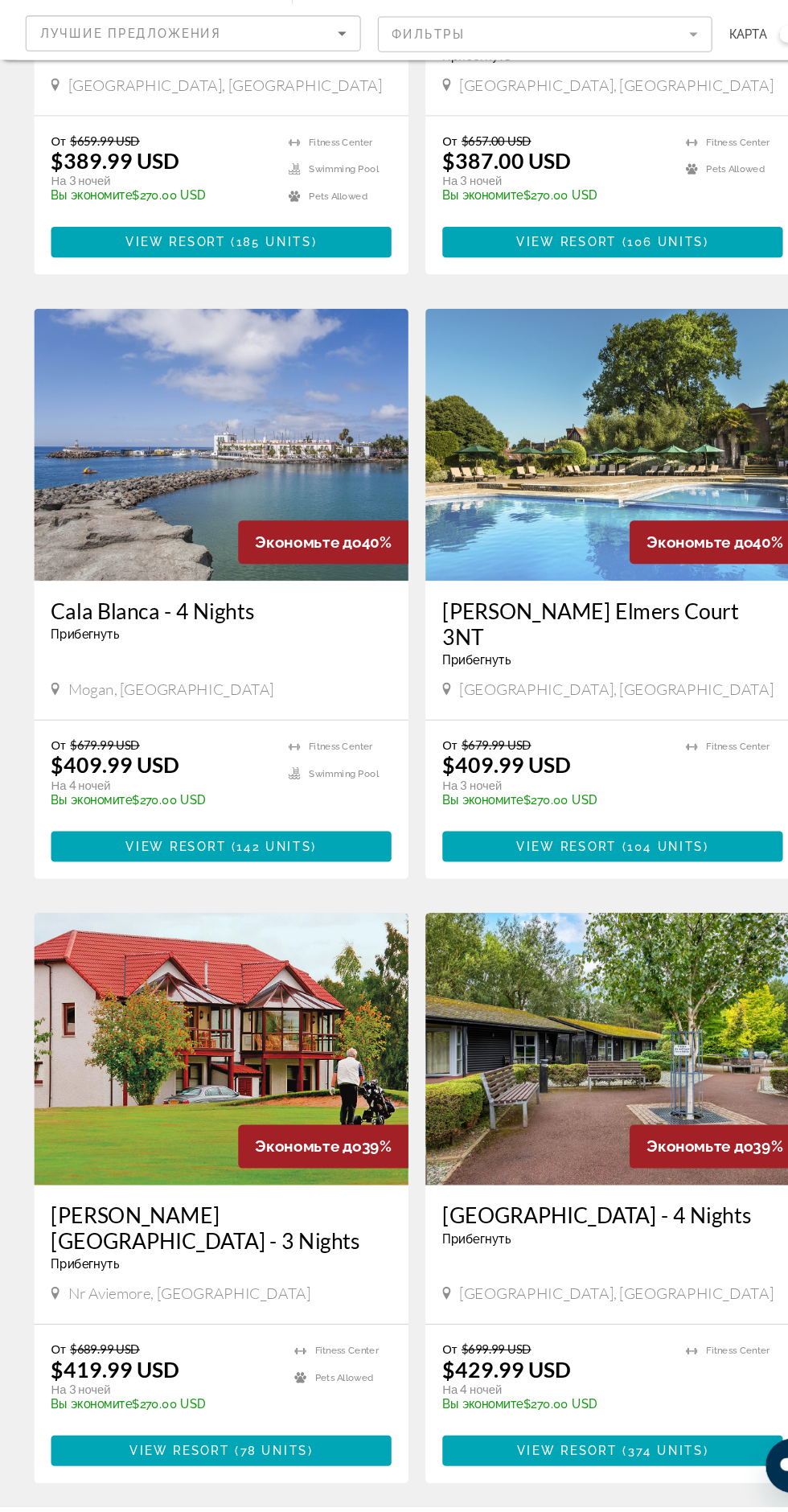
scroll to position [960, 0]
